Goal: Navigation & Orientation: Find specific page/section

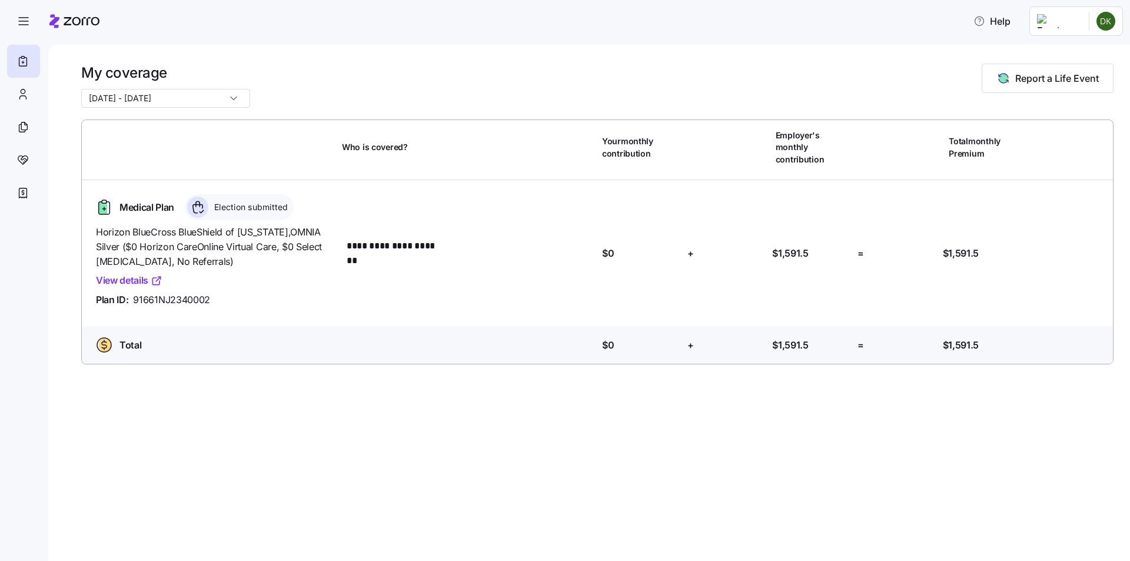
click at [143, 273] on link "View details" at bounding box center [129, 280] width 66 height 15
click at [25, 98] on icon at bounding box center [22, 94] width 13 height 14
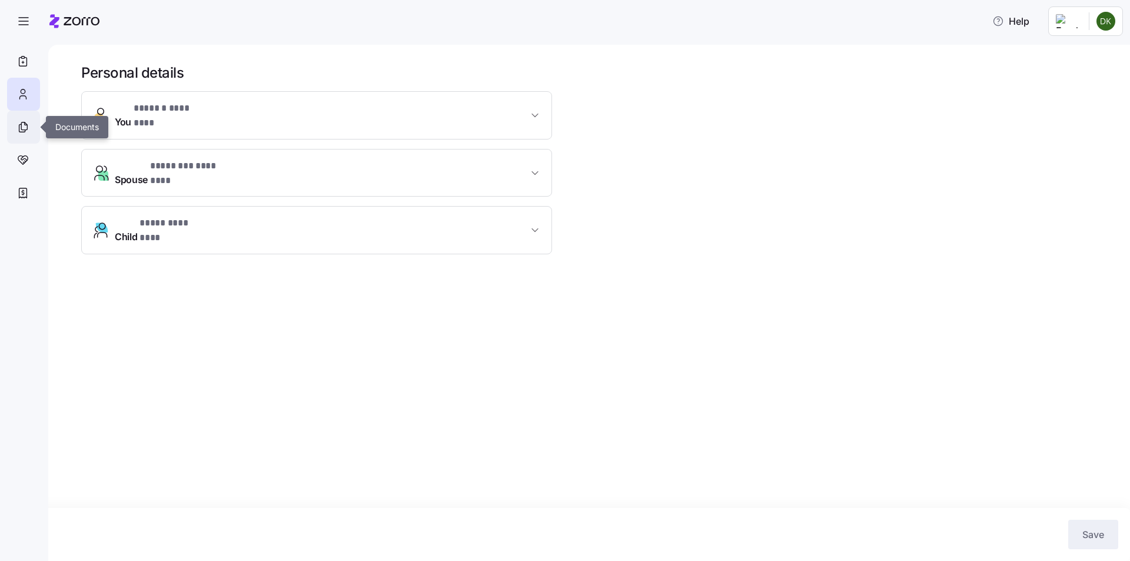
click at [27, 127] on icon at bounding box center [24, 126] width 6 height 8
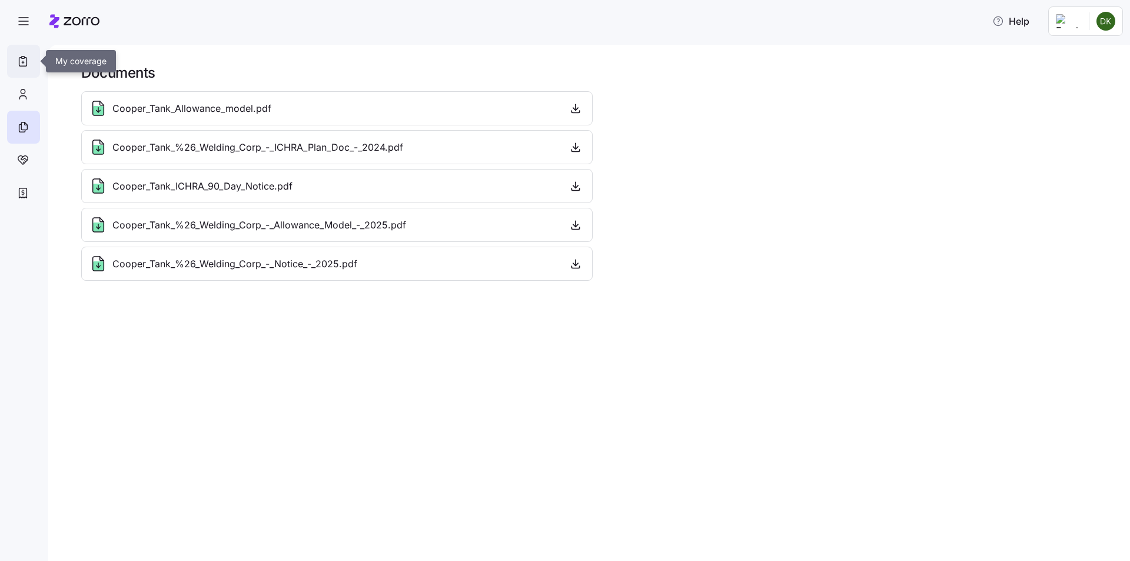
click at [27, 64] on icon at bounding box center [23, 62] width 8 height 9
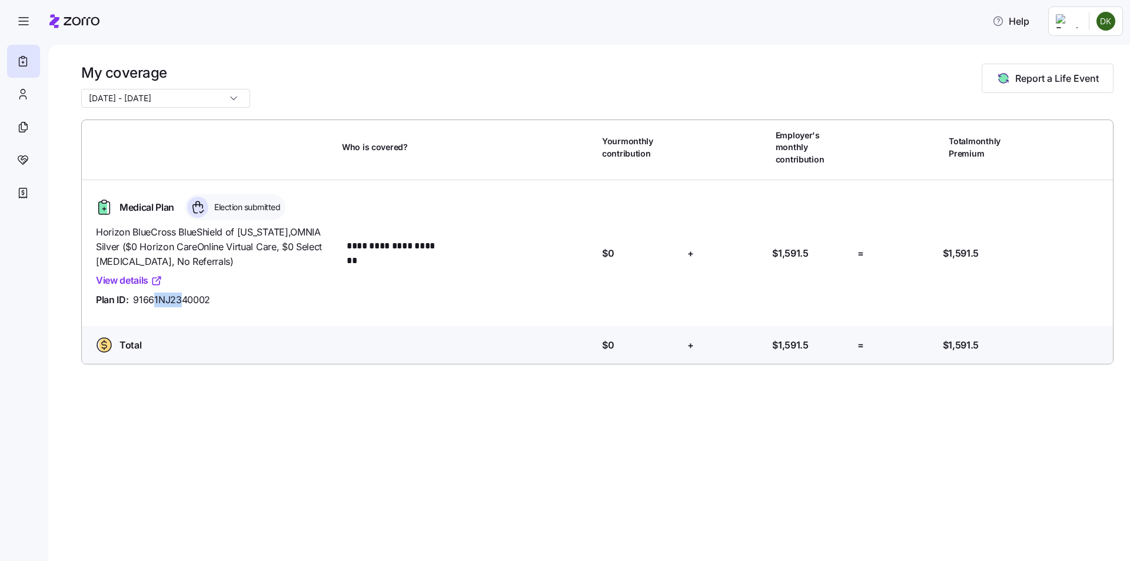
drag, startPoint x: 155, startPoint y: 292, endPoint x: 212, endPoint y: 290, distance: 57.1
click at [212, 292] on div "Plan ID: 91661NJ2340002" at bounding box center [214, 299] width 237 height 15
click at [213, 292] on div "Plan ID: 91661NJ2340002" at bounding box center [214, 299] width 237 height 15
